Goal: Information Seeking & Learning: Learn about a topic

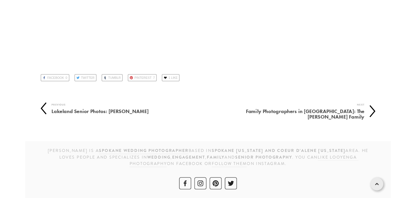
scroll to position [40048, 0]
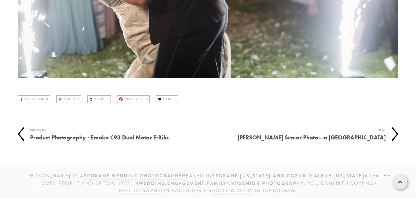
scroll to position [38705, 0]
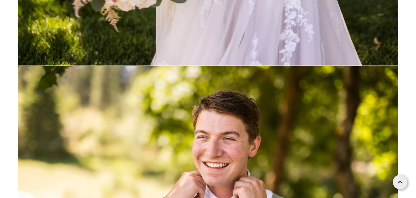
scroll to position [6249, 0]
